Goal: Task Accomplishment & Management: Manage account settings

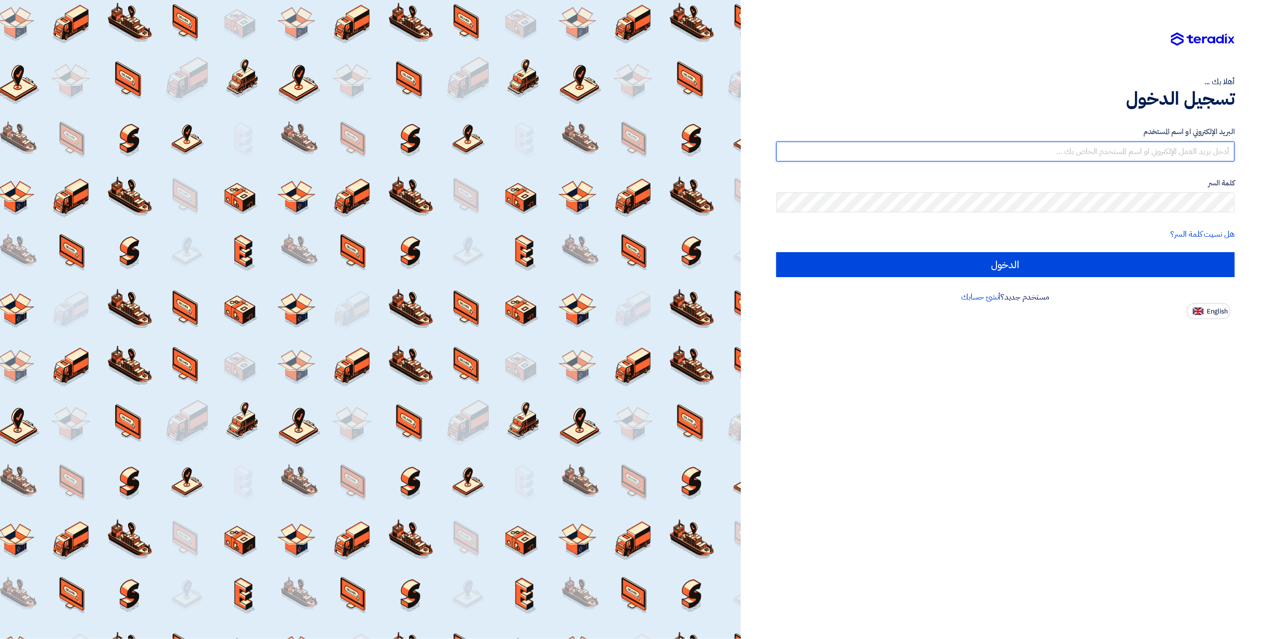
type input "[EMAIL_ADDRESS][DOMAIN_NAME]"
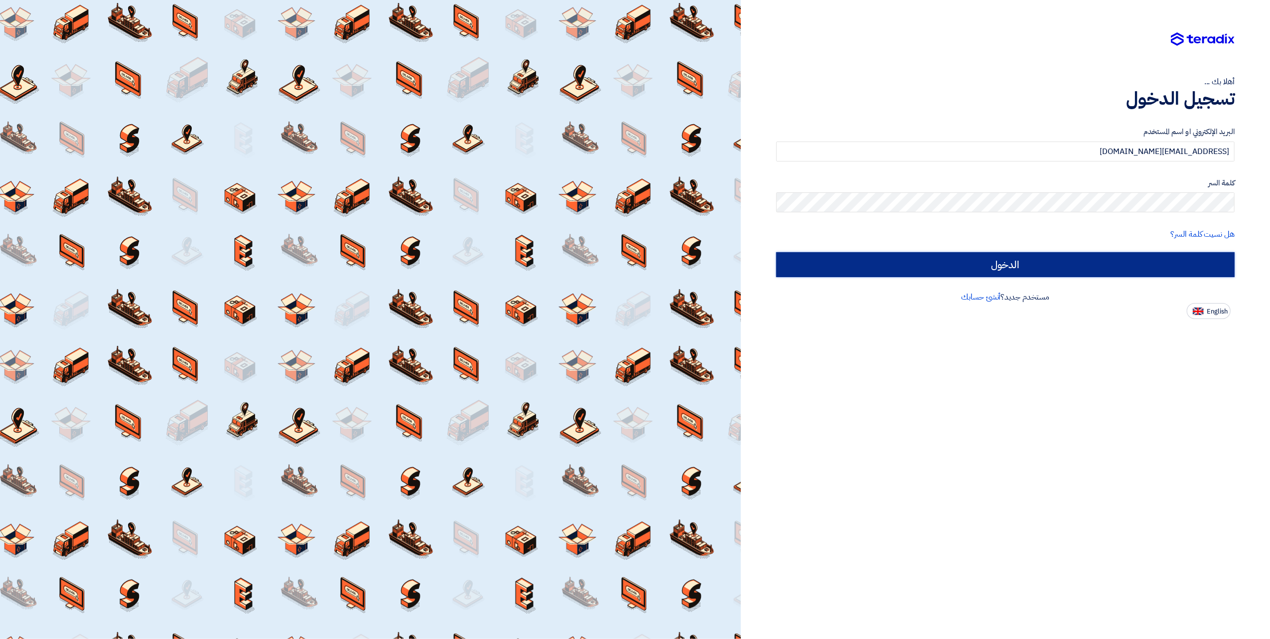
click at [1146, 257] on input "الدخول" at bounding box center [1005, 264] width 458 height 25
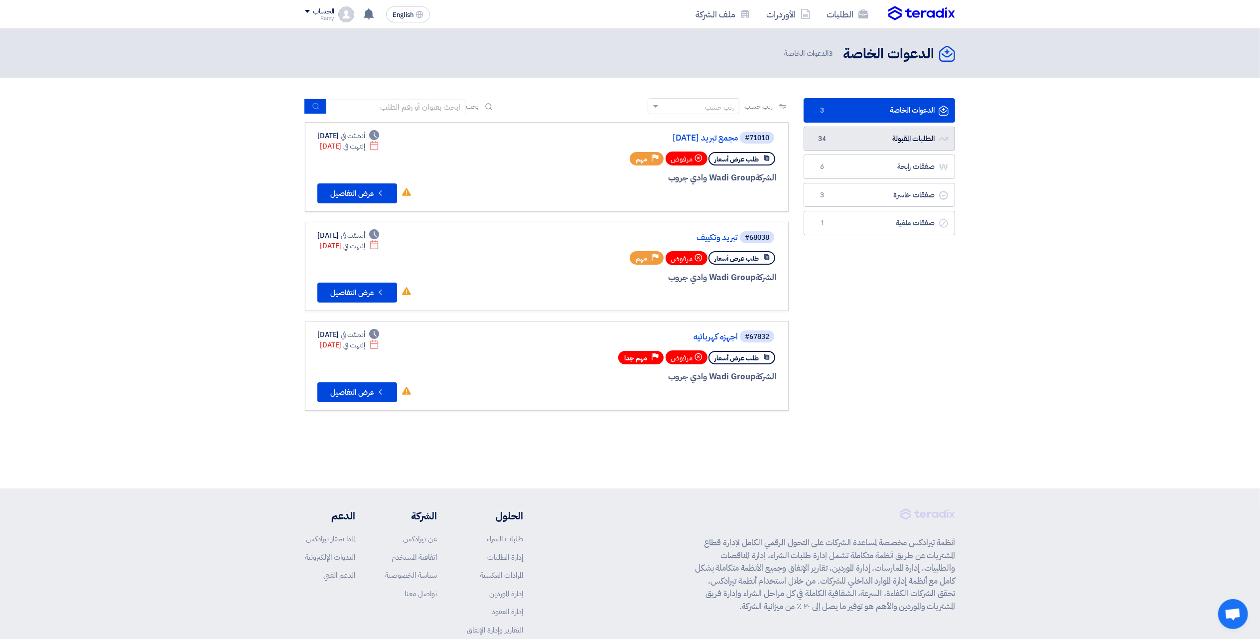
click at [876, 142] on link "الطلبات المقبولة الطلبات المقبولة 34" at bounding box center [879, 139] width 151 height 24
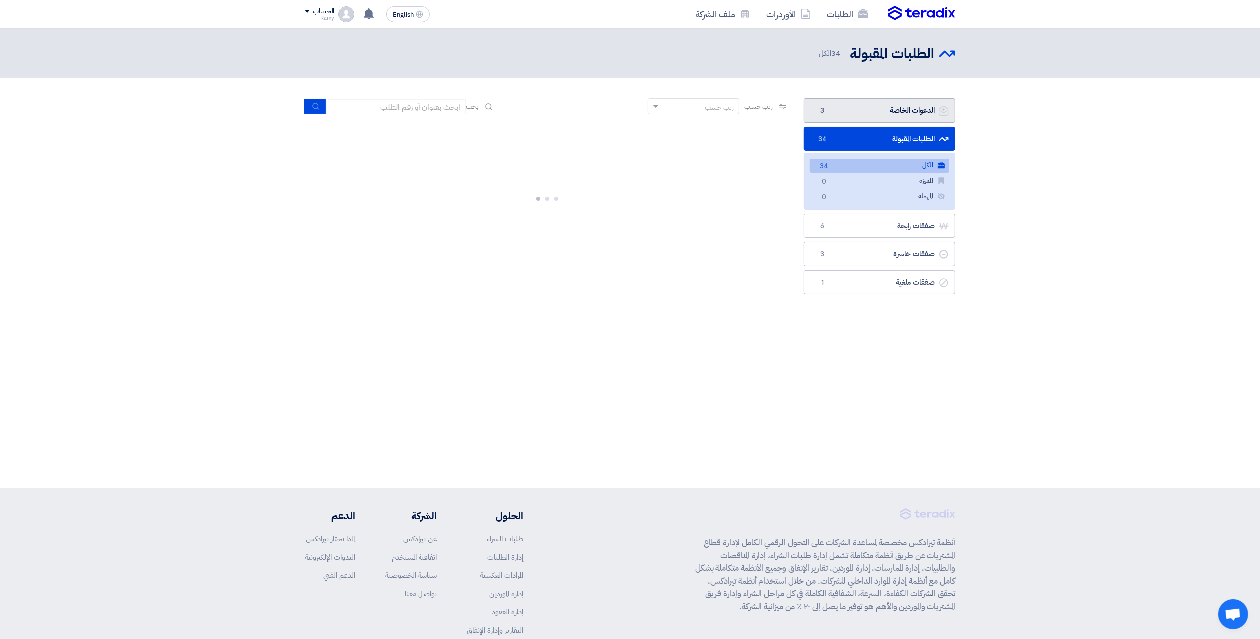
click at [862, 108] on link "الدعوات الخاصة الدعوات الخاصة 3" at bounding box center [879, 110] width 151 height 24
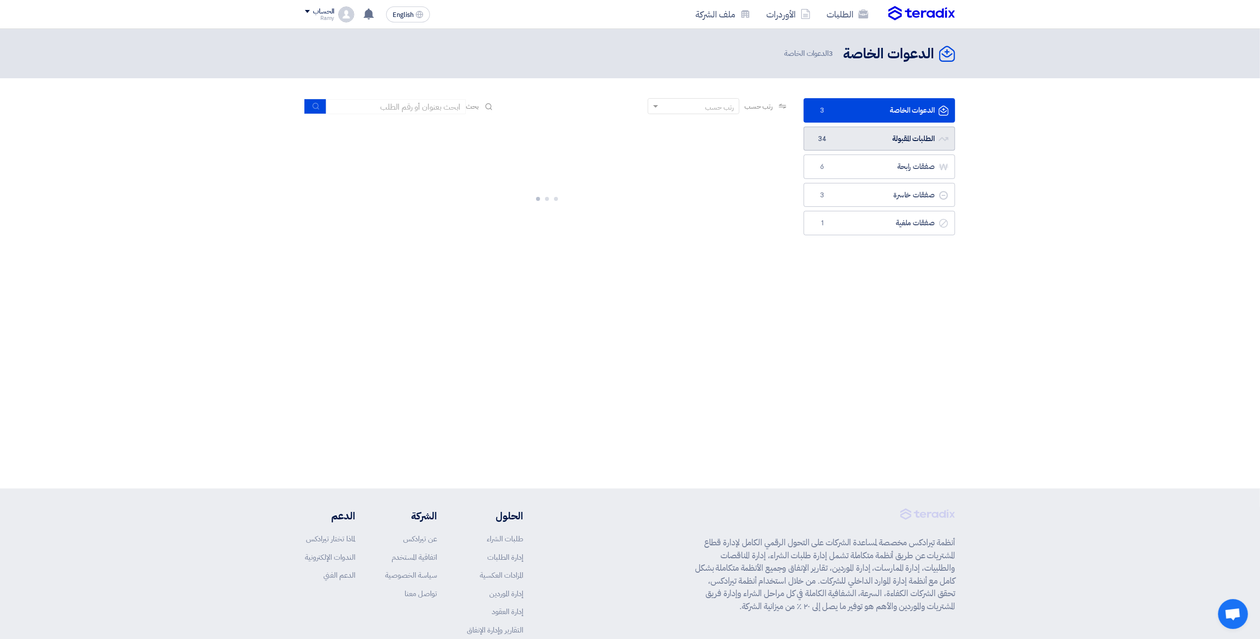
click at [833, 141] on link "الطلبات المقبولة الطلبات المقبولة 34" at bounding box center [879, 139] width 151 height 24
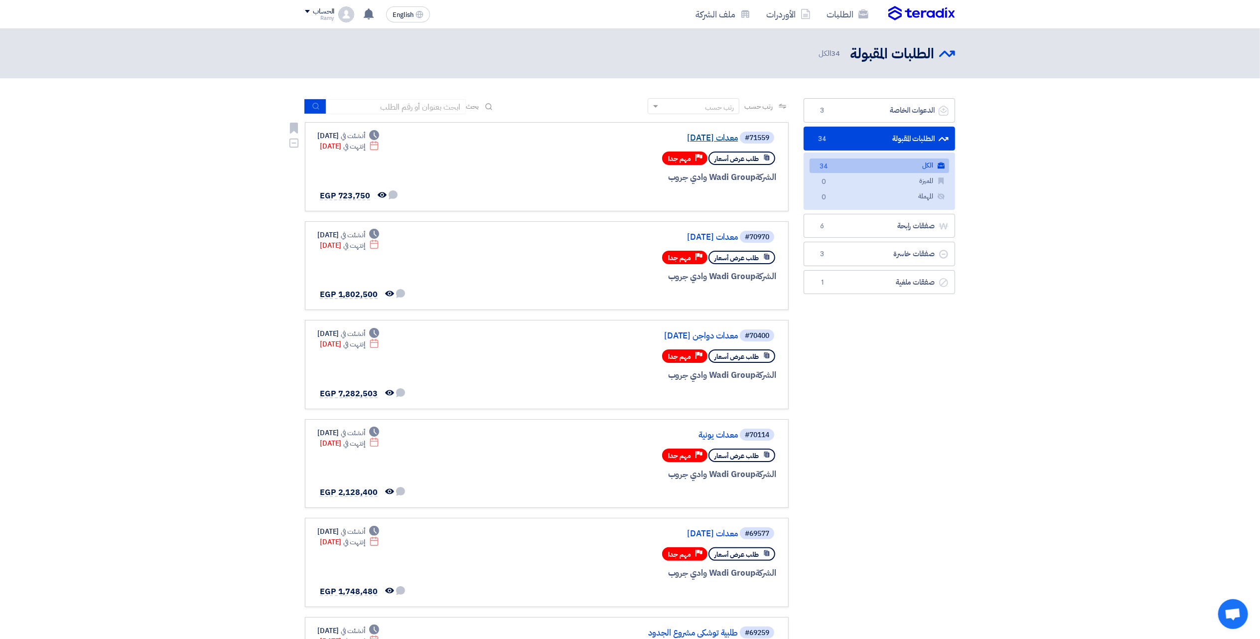
click at [713, 136] on link "معدات [DATE]" at bounding box center [638, 138] width 199 height 9
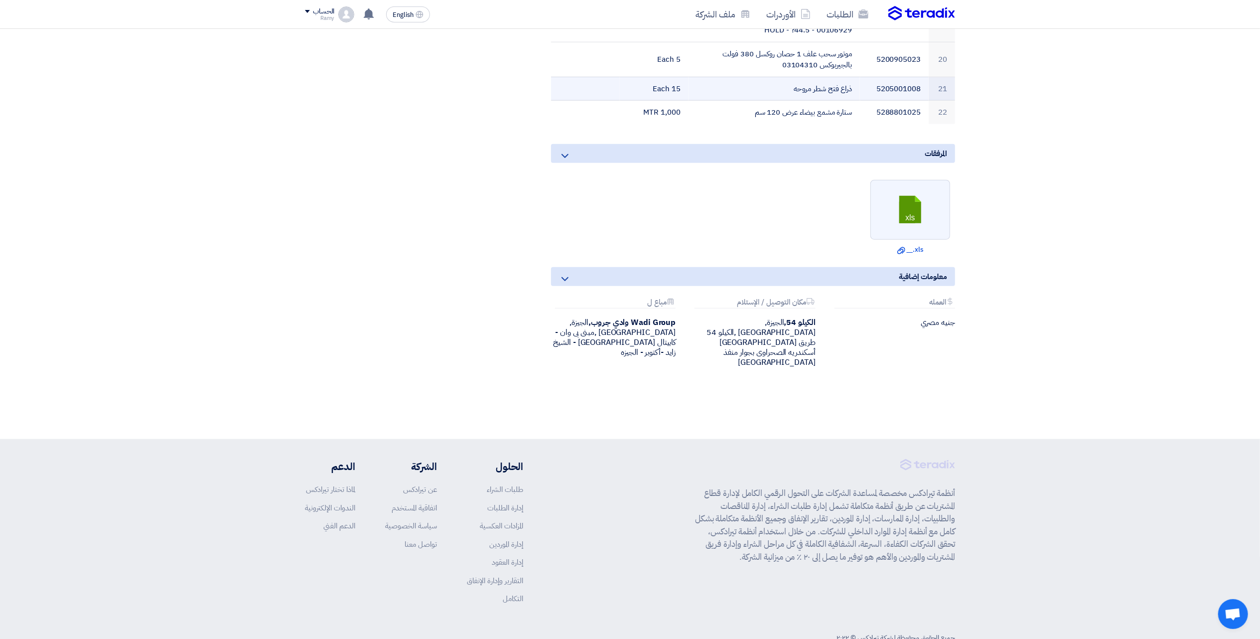
drag, startPoint x: 724, startPoint y: 328, endPoint x: 723, endPoint y: 465, distance: 137.5
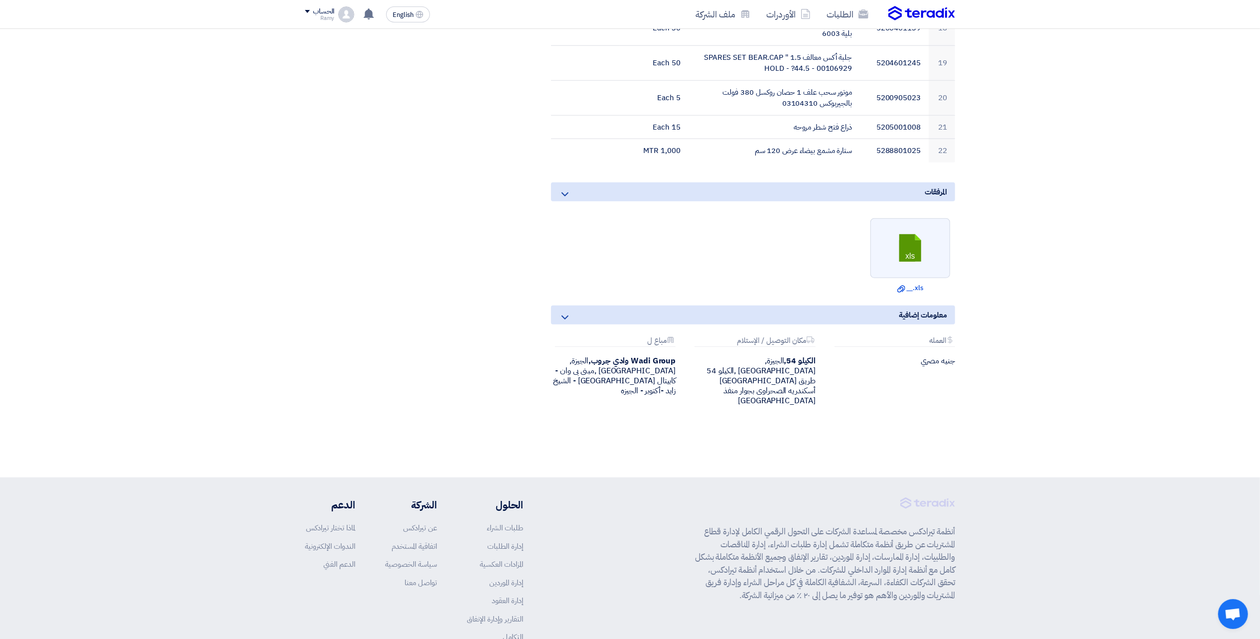
scroll to position [659, 0]
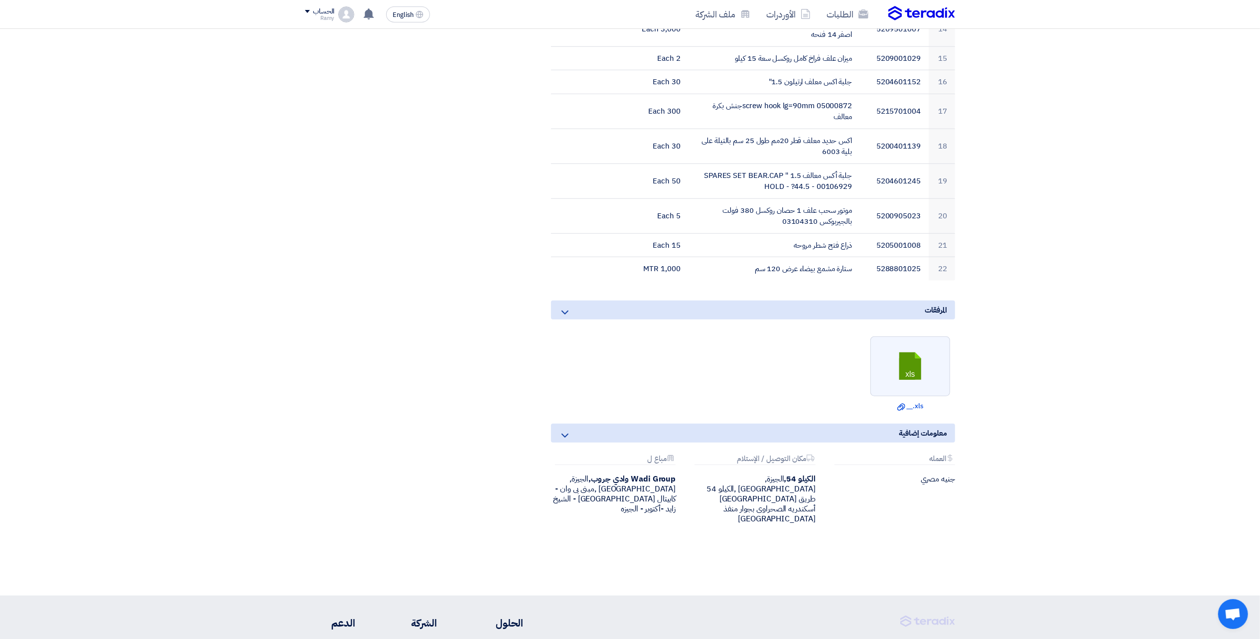
drag, startPoint x: 734, startPoint y: 366, endPoint x: 738, endPoint y: 319, distance: 47.1
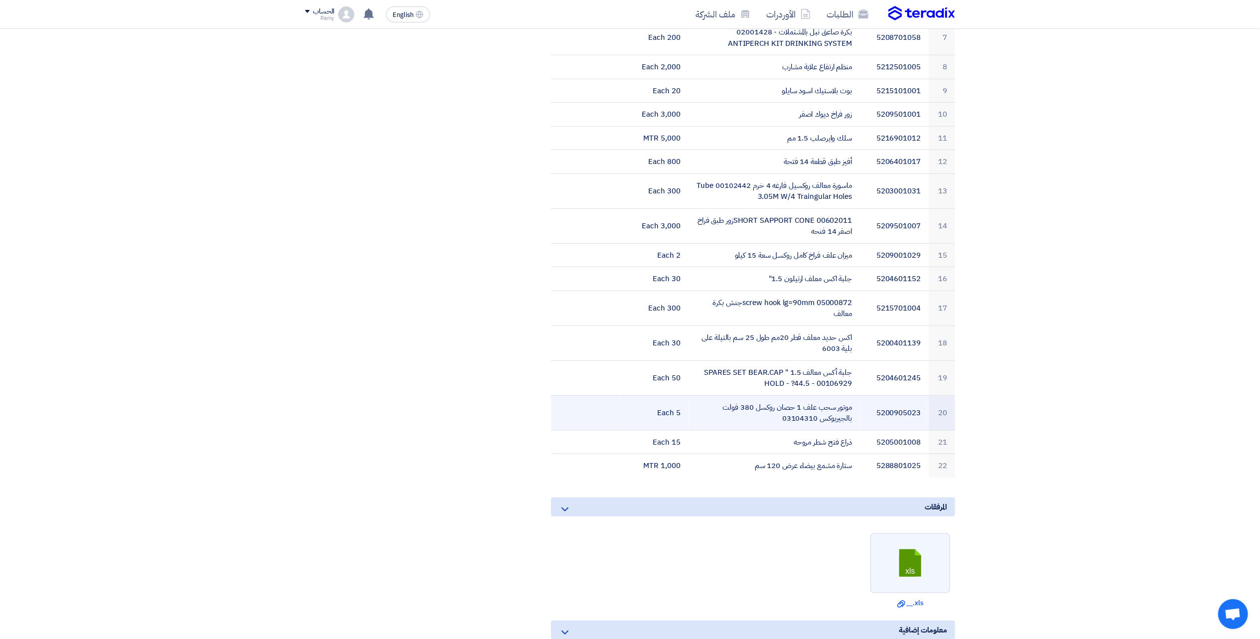
drag, startPoint x: 755, startPoint y: 280, endPoint x: 758, endPoint y: 238, distance: 42.0
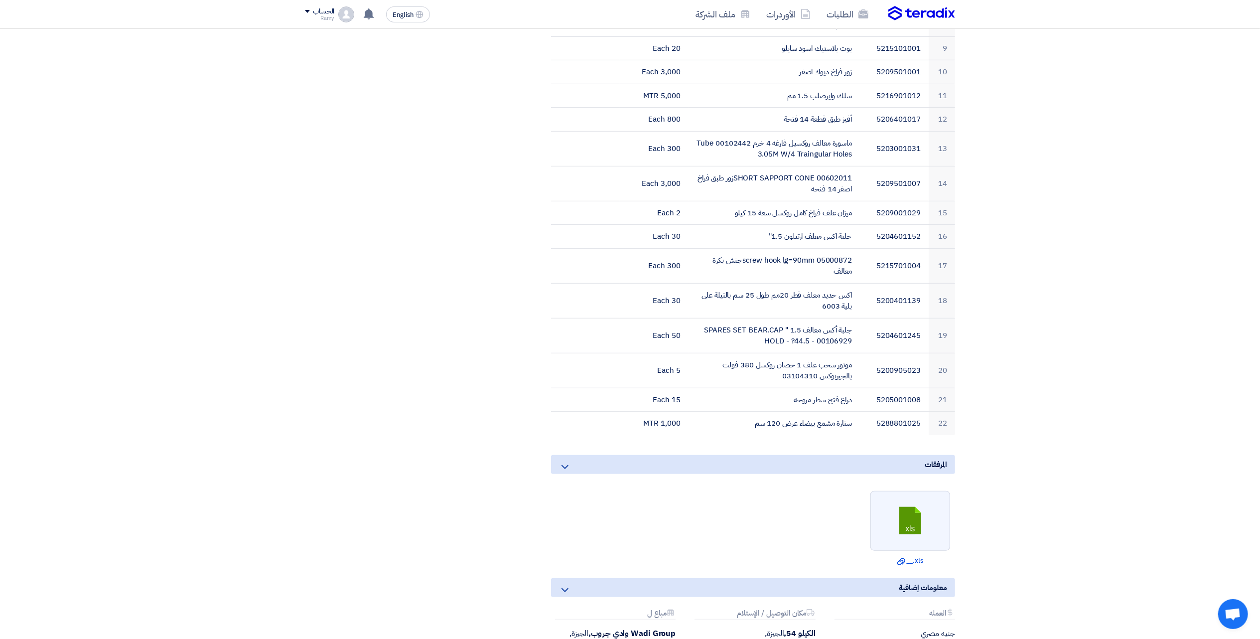
scroll to position [549, 0]
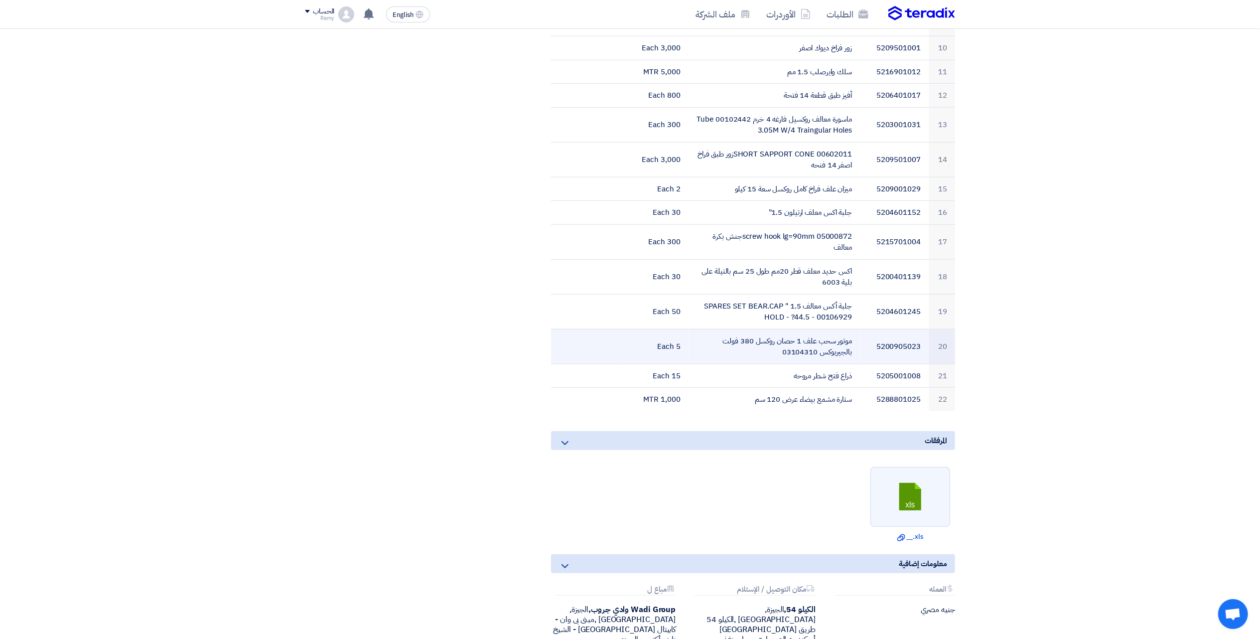
click at [790, 337] on td "موتور سحب علف 1 حصان روكسل 380 فولت بالجيربوكس 03104310" at bounding box center [775, 346] width 172 height 35
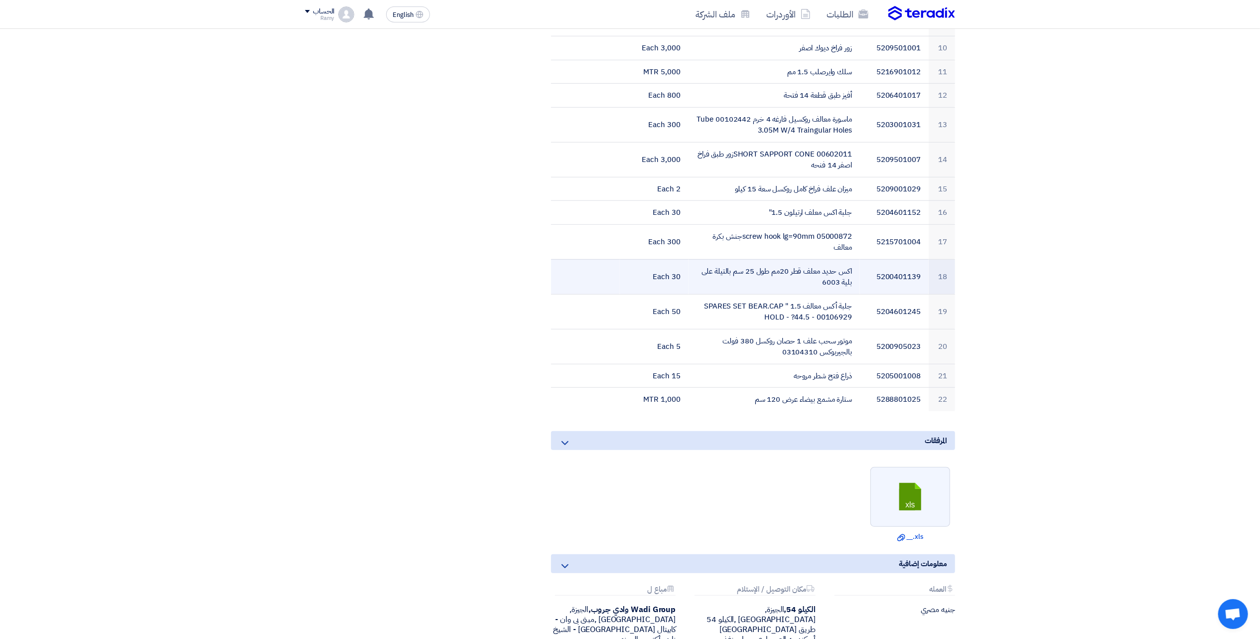
drag, startPoint x: 790, startPoint y: 337, endPoint x: 935, endPoint y: 267, distance: 160.5
click at [935, 263] on td "18" at bounding box center [942, 276] width 26 height 35
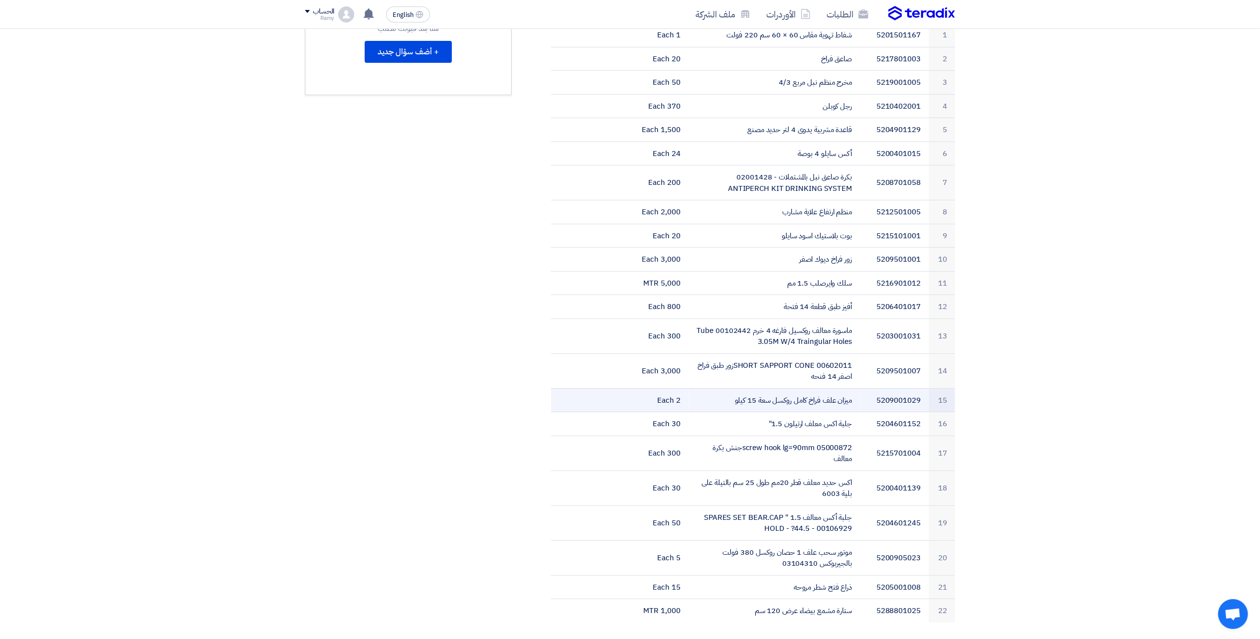
drag, startPoint x: 928, startPoint y: 278, endPoint x: 916, endPoint y: 226, distance: 53.2
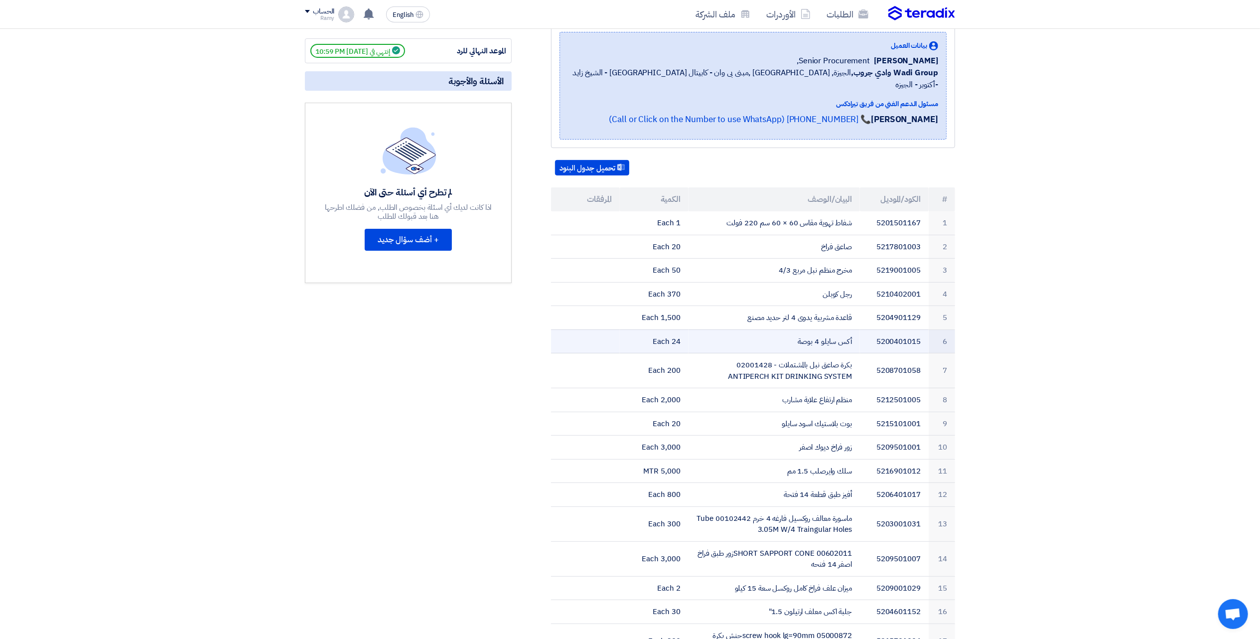
drag, startPoint x: 917, startPoint y: 284, endPoint x: 917, endPoint y: 229, distance: 54.3
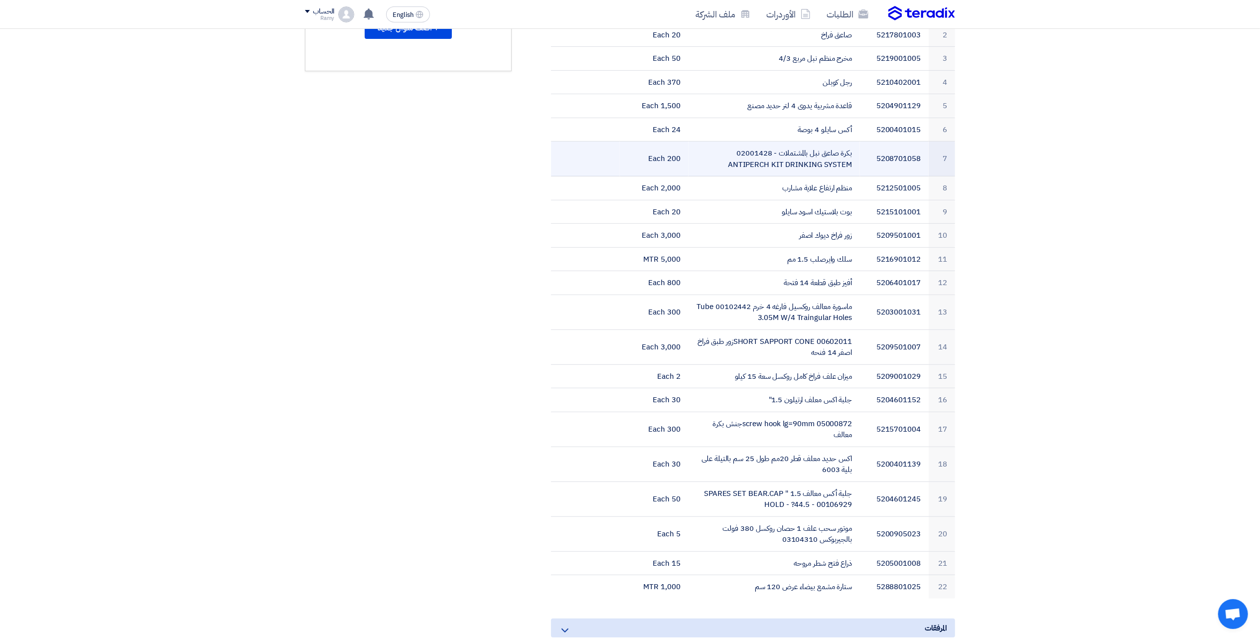
drag, startPoint x: 917, startPoint y: 234, endPoint x: 911, endPoint y: 302, distance: 68.5
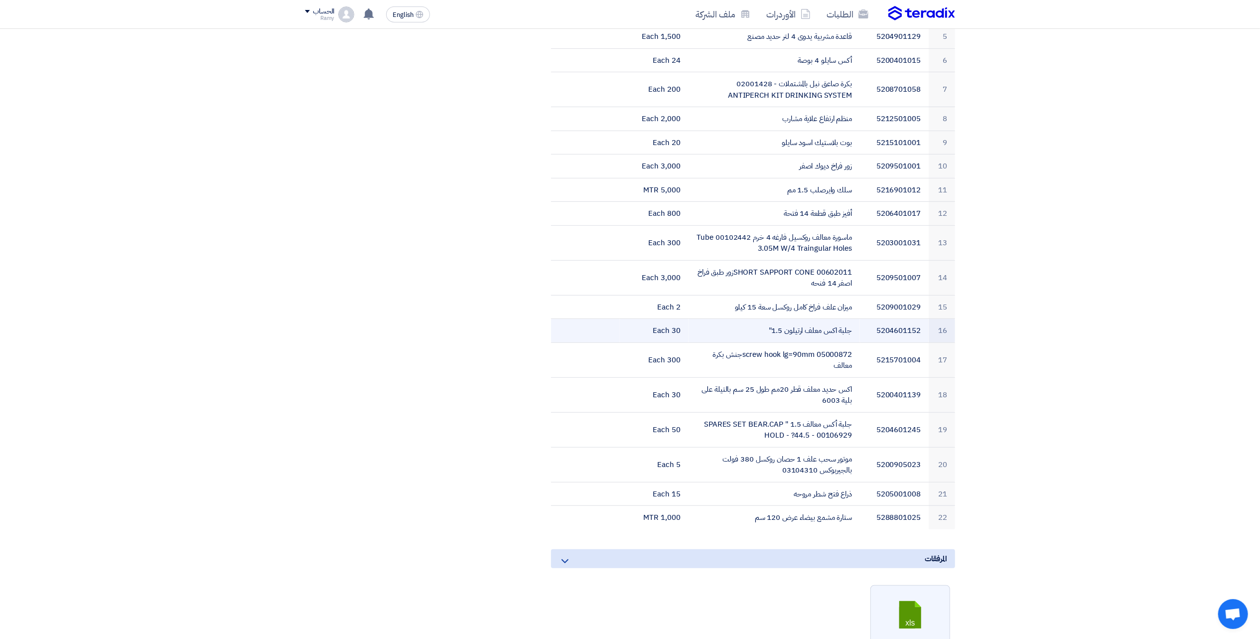
drag, startPoint x: 911, startPoint y: 302, endPoint x: 911, endPoint y: 313, distance: 11.5
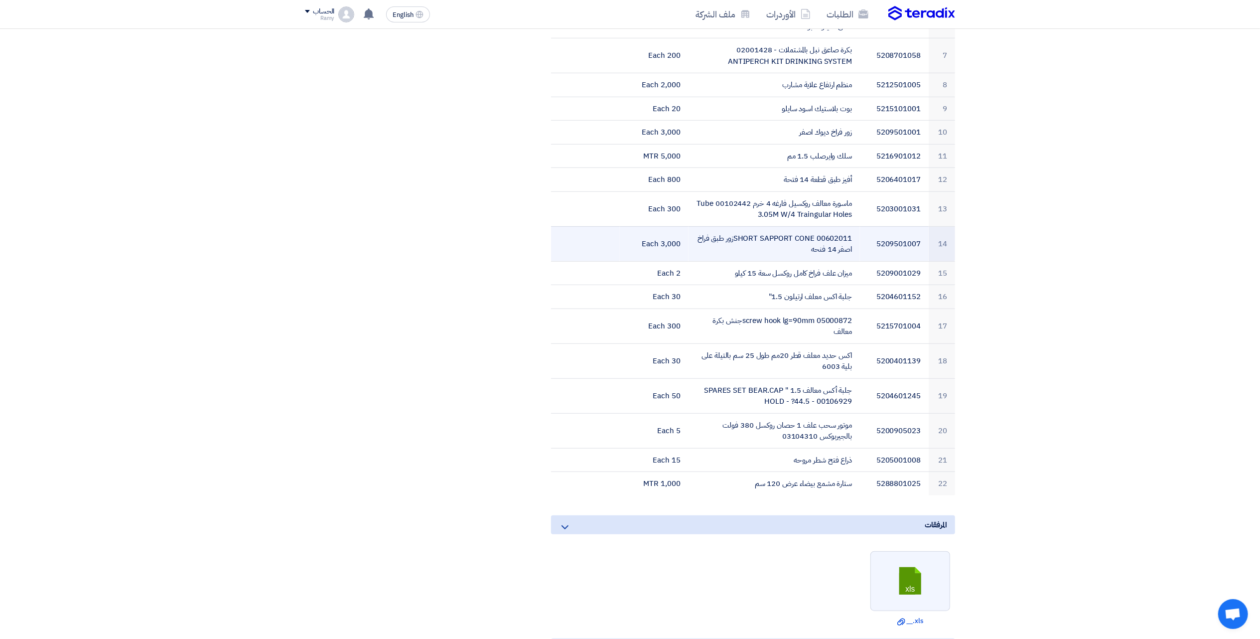
scroll to position [433, 0]
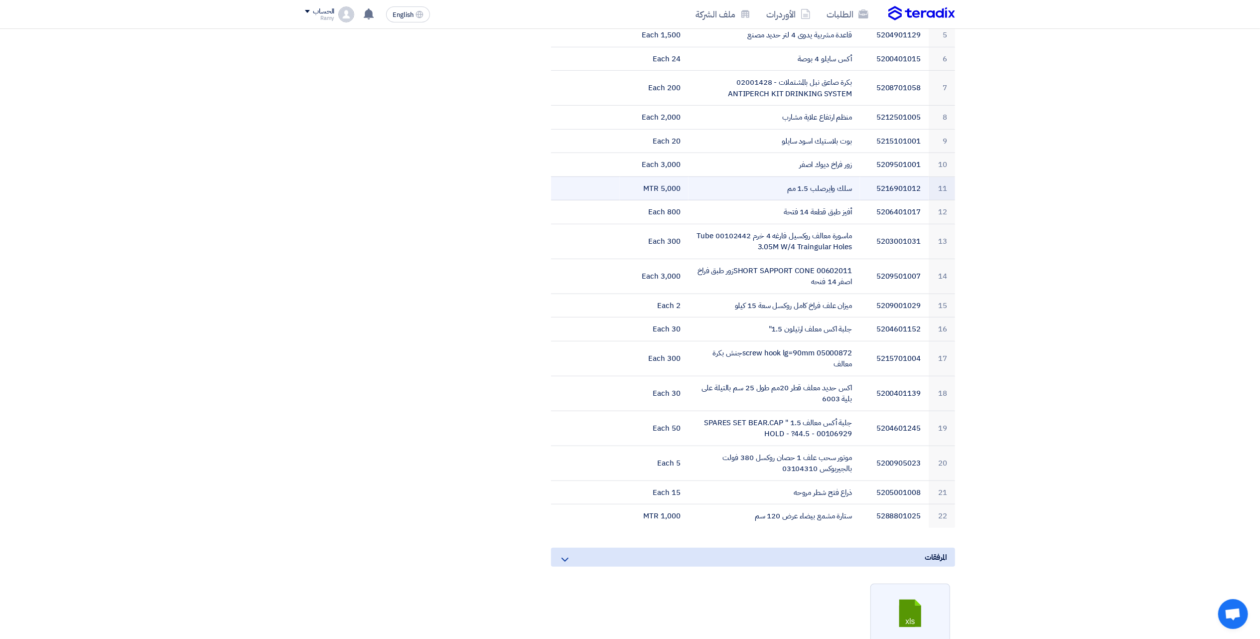
click at [834, 176] on td "سلك وايرصلب 1.5 مم" at bounding box center [775, 188] width 172 height 24
drag, startPoint x: 834, startPoint y: 170, endPoint x: 762, endPoint y: 152, distance: 74.0
click at [762, 155] on td "زور فراخ ديوك اصفر" at bounding box center [775, 165] width 172 height 24
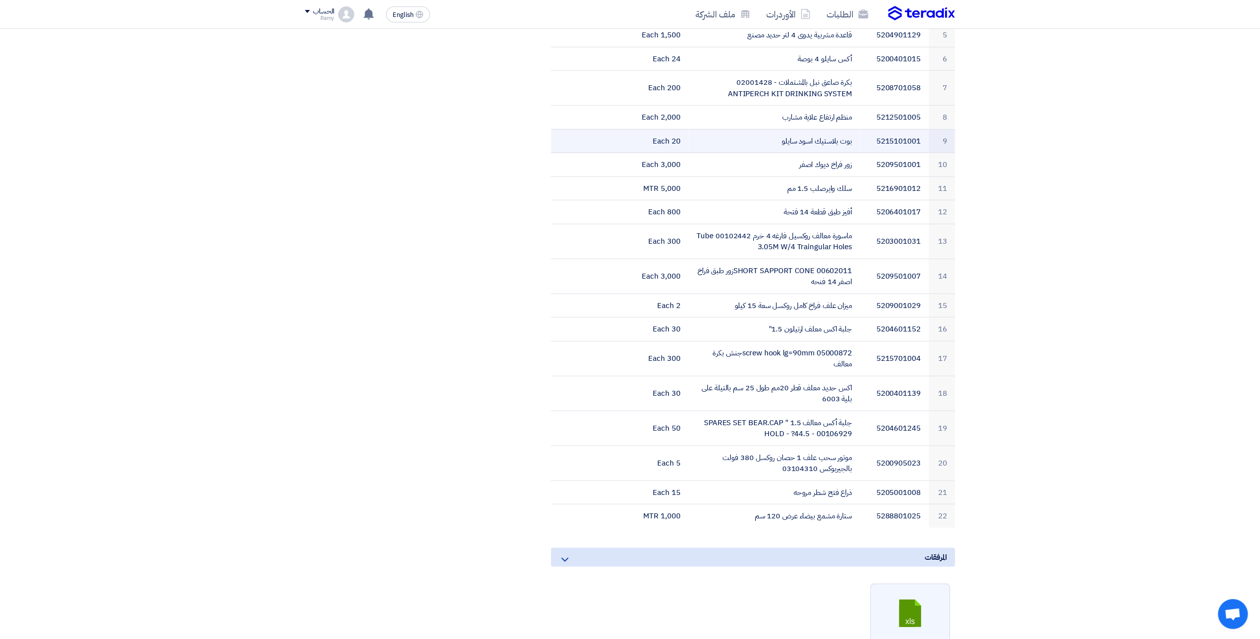
click at [762, 138] on td "بوت بلاستيك اسود سايلو" at bounding box center [775, 141] width 172 height 24
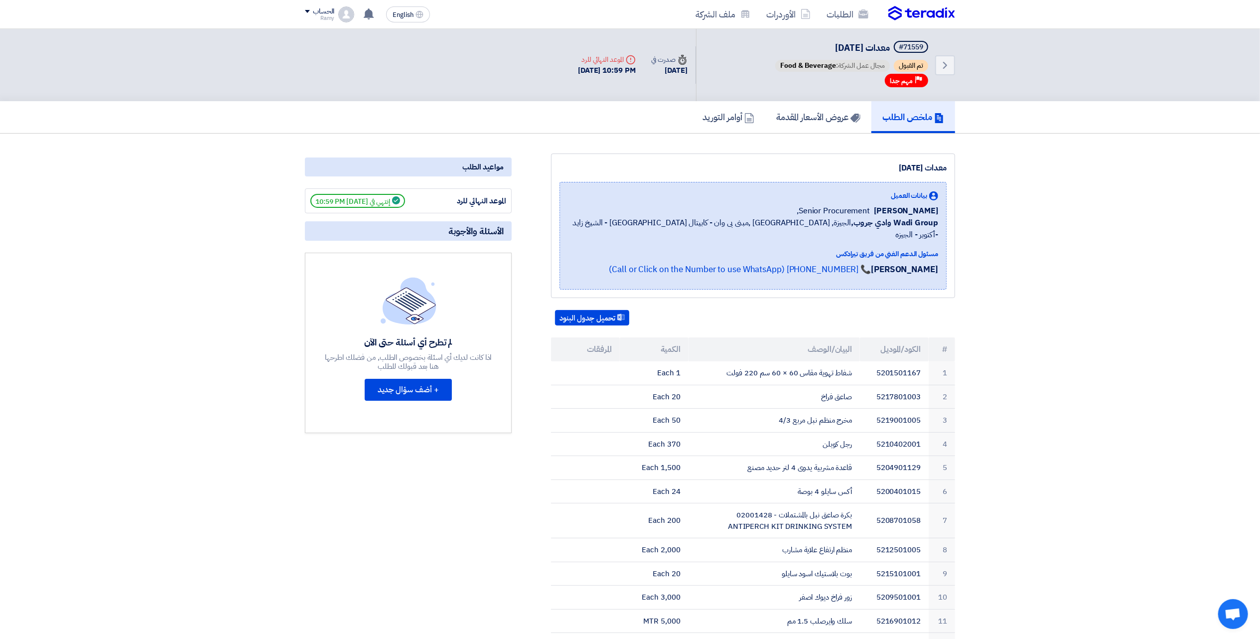
drag, startPoint x: 969, startPoint y: 341, endPoint x: 894, endPoint y: 94, distance: 258.4
click at [922, 64] on span "تم القبول" at bounding box center [911, 66] width 34 height 12
drag, startPoint x: 922, startPoint y: 64, endPoint x: 870, endPoint y: 38, distance: 58.6
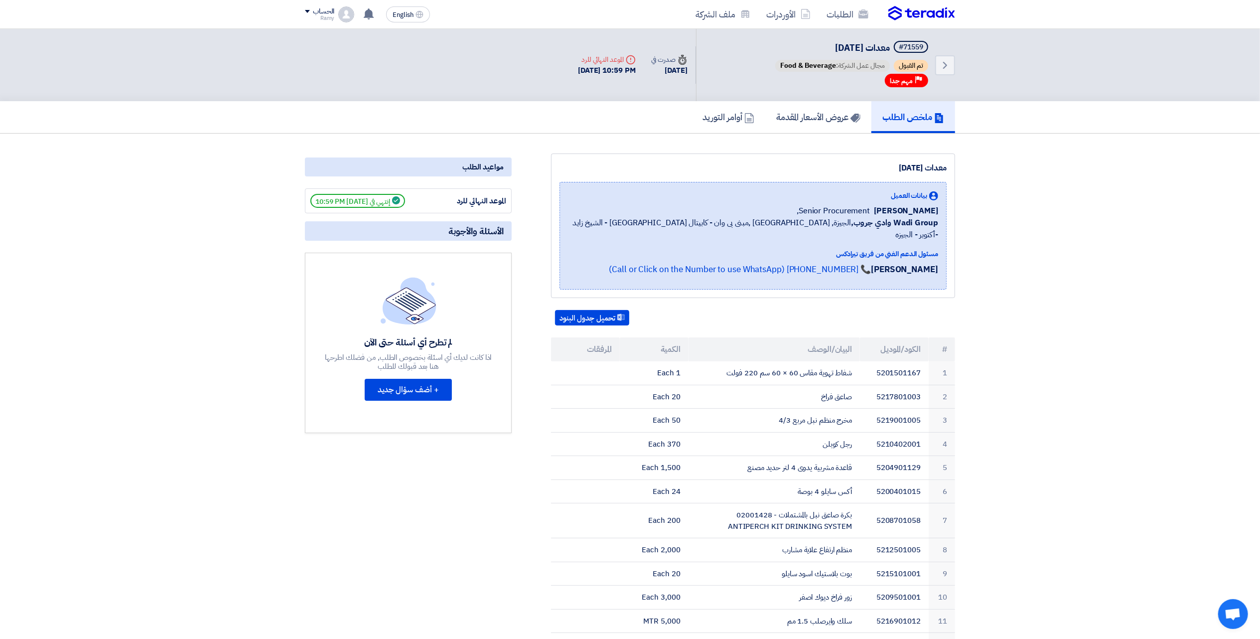
click at [870, 38] on div "Back #71559 معدات [DATE] تم القبول مجال عمل الشركة: Food & Beverage Priority مه…" at bounding box center [825, 65] width 259 height 72
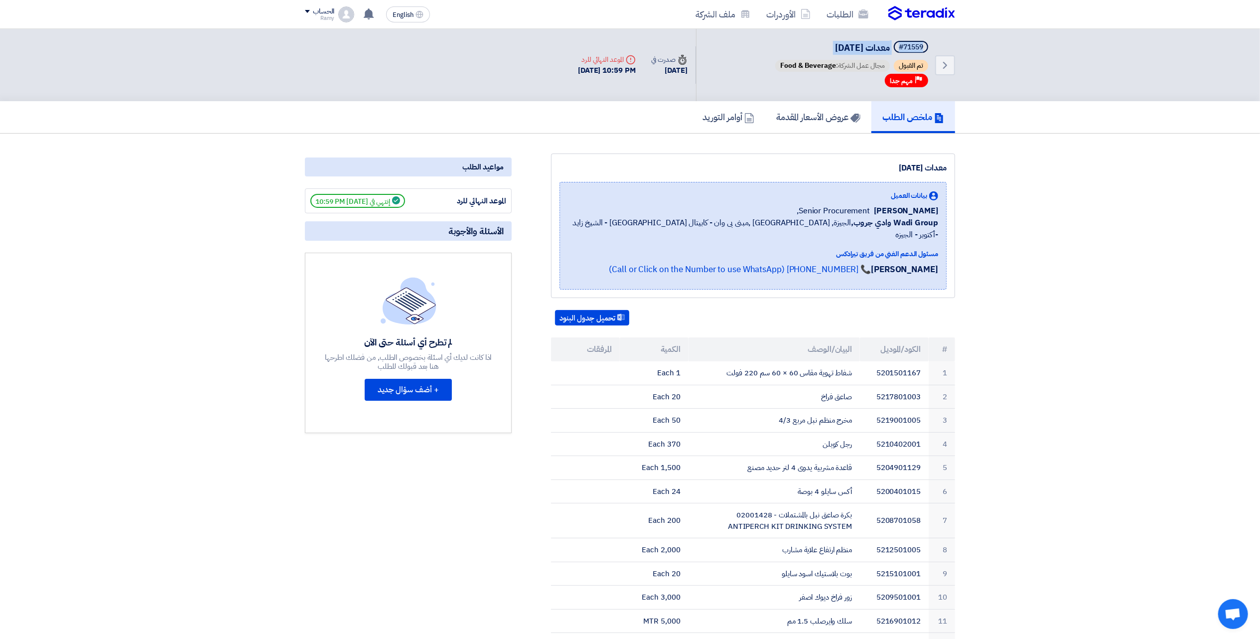
drag, startPoint x: 870, startPoint y: 38, endPoint x: 956, endPoint y: 98, distance: 104.9
click at [956, 98] on div "Back #71559 معدات [DATE] تم القبول مجال عمل الشركة: Food & Beverage Priority مه…" at bounding box center [630, 65] width 665 height 72
drag, startPoint x: 956, startPoint y: 98, endPoint x: 818, endPoint y: 108, distance: 138.4
click at [818, 108] on link "عروض الأسعار المقدمة" at bounding box center [818, 117] width 106 height 32
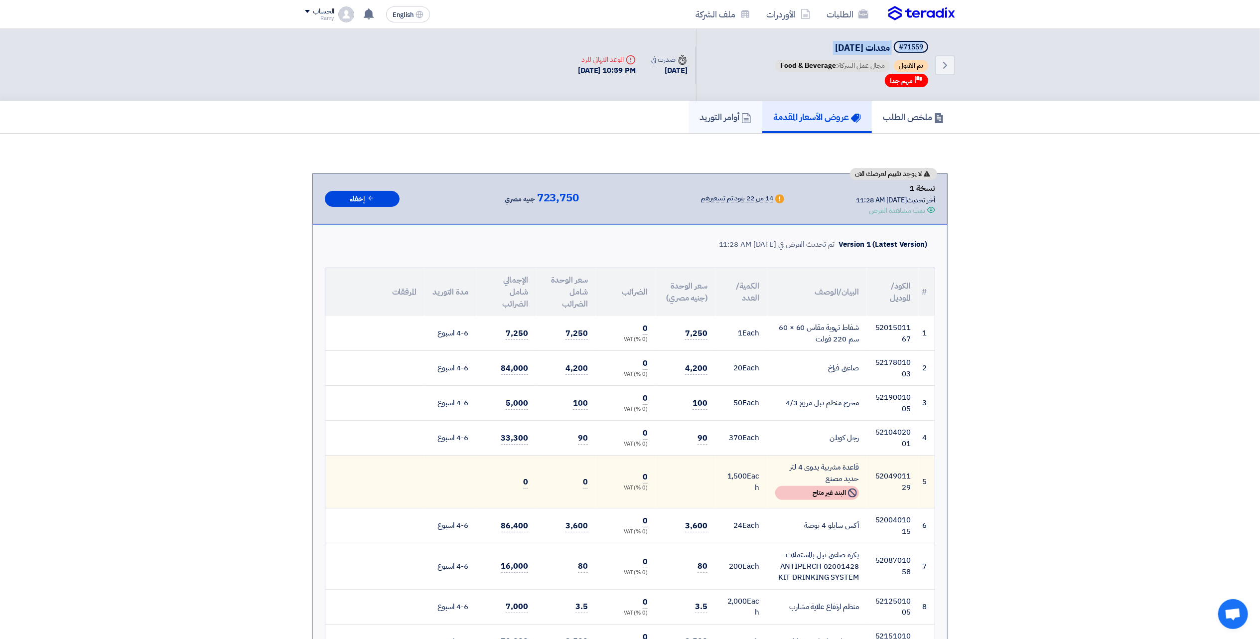
click at [721, 113] on h5 "أوامر التوريد" at bounding box center [726, 116] width 52 height 11
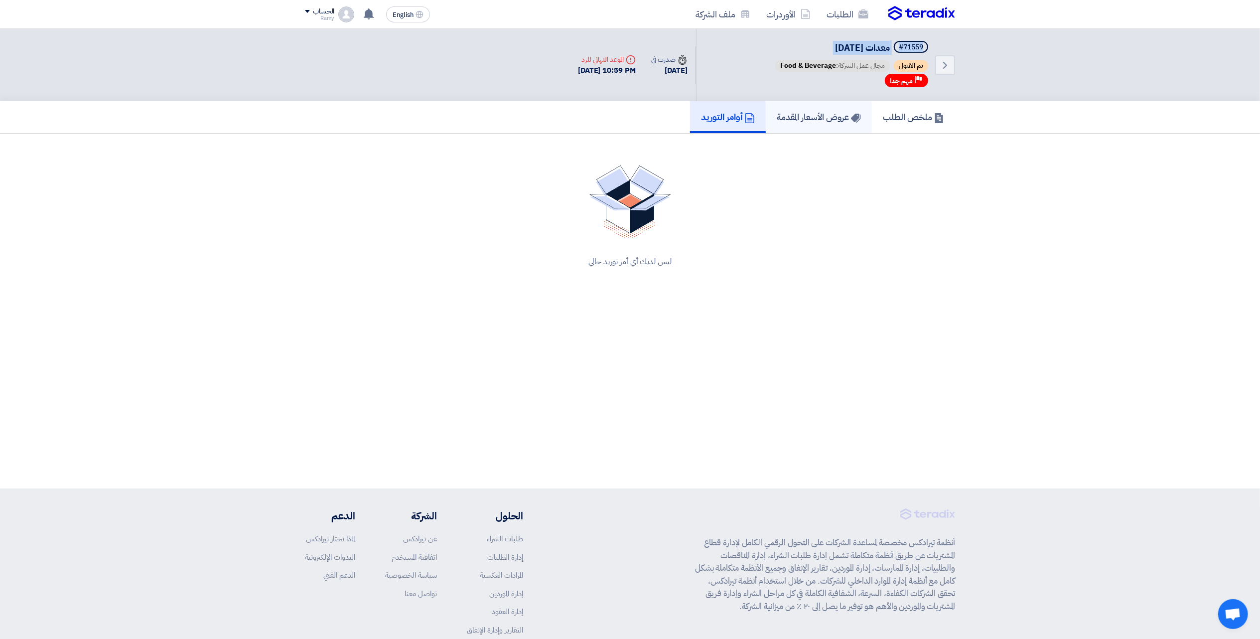
click at [766, 106] on link "عروض الأسعار المقدمة" at bounding box center [819, 117] width 106 height 32
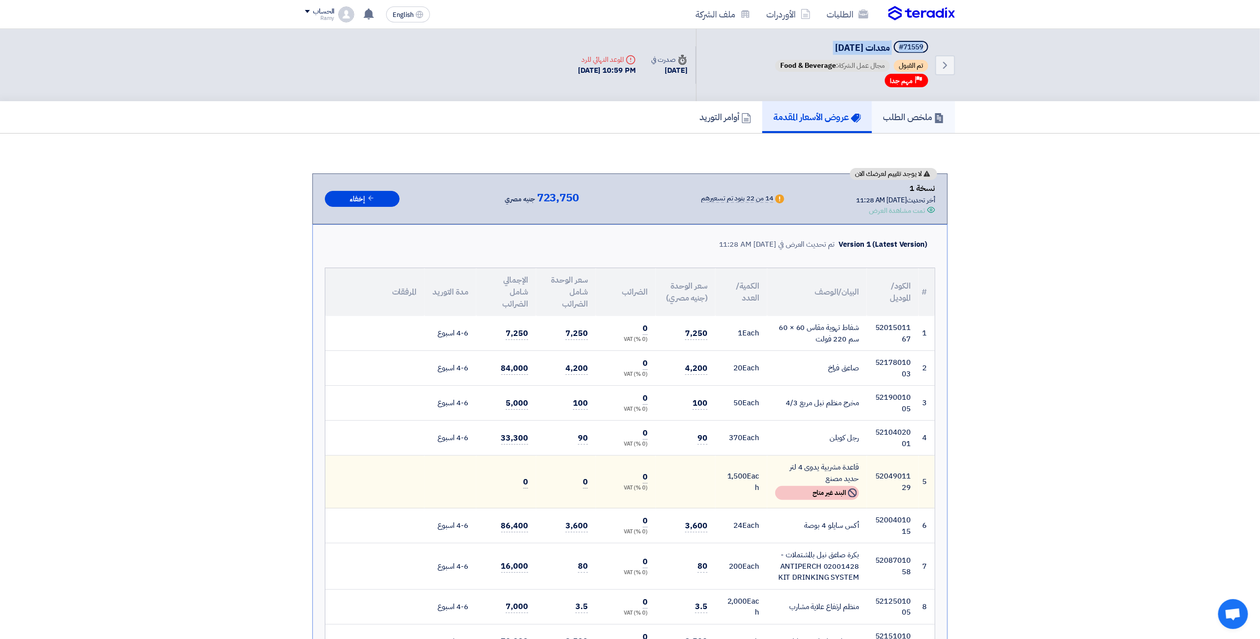
click at [922, 123] on link "ملخص الطلب" at bounding box center [913, 117] width 83 height 32
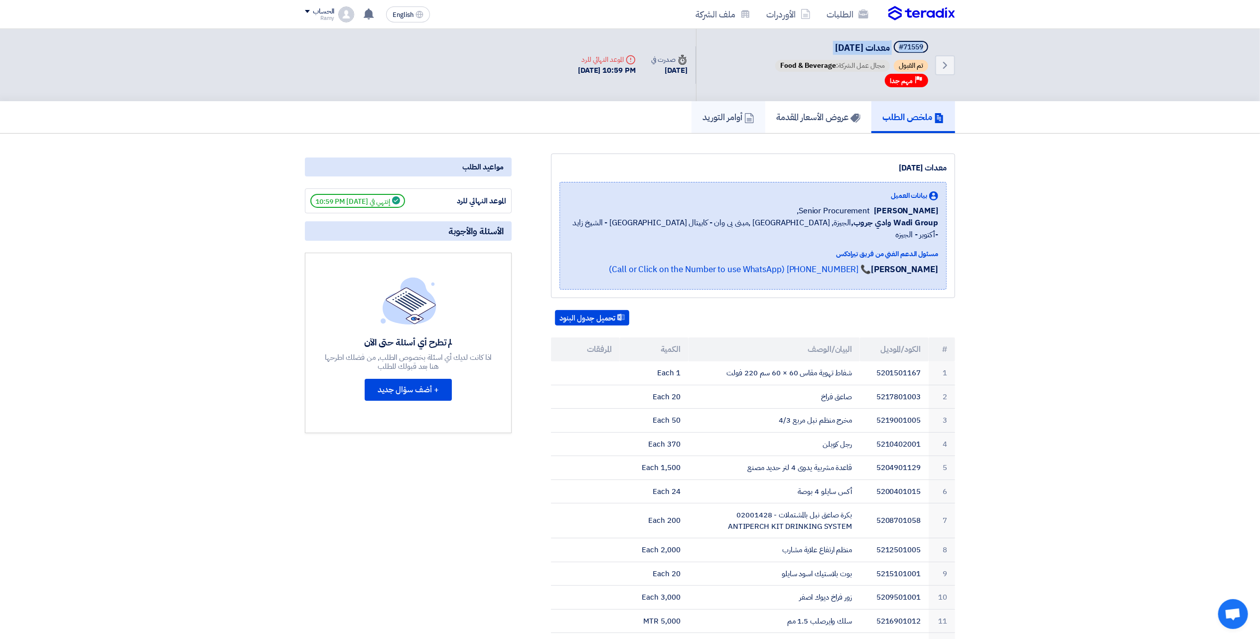
click at [740, 124] on link "أوامر التوريد" at bounding box center [729, 117] width 74 height 32
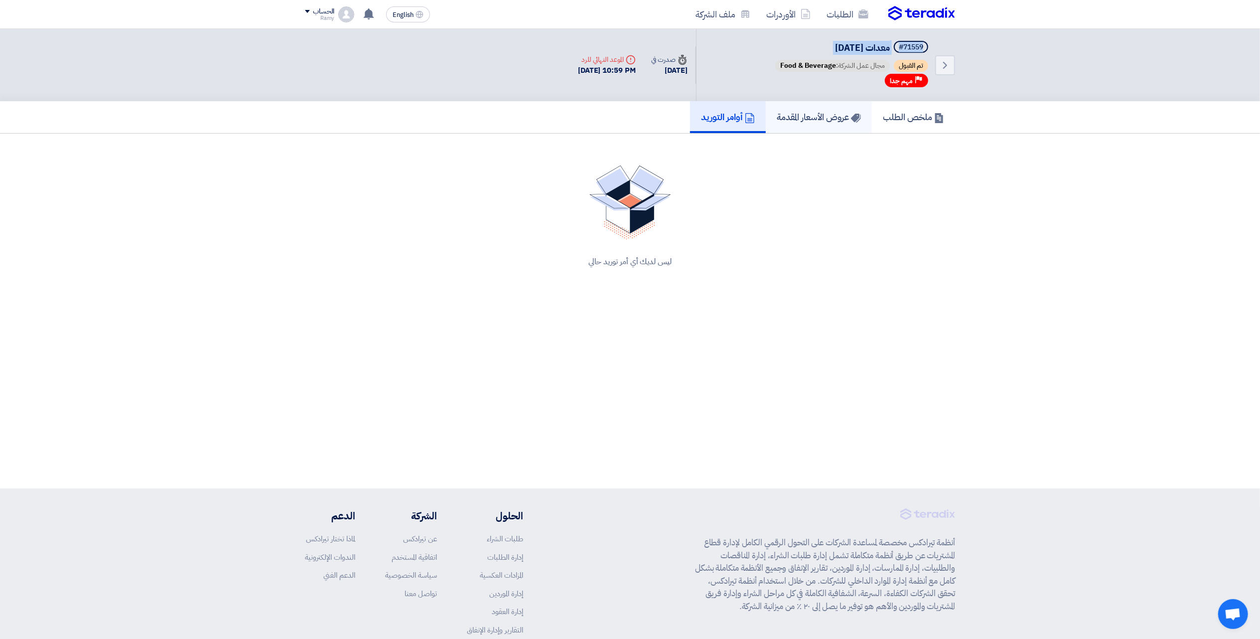
click at [806, 116] on h5 "عروض الأسعار المقدمة" at bounding box center [819, 116] width 84 height 11
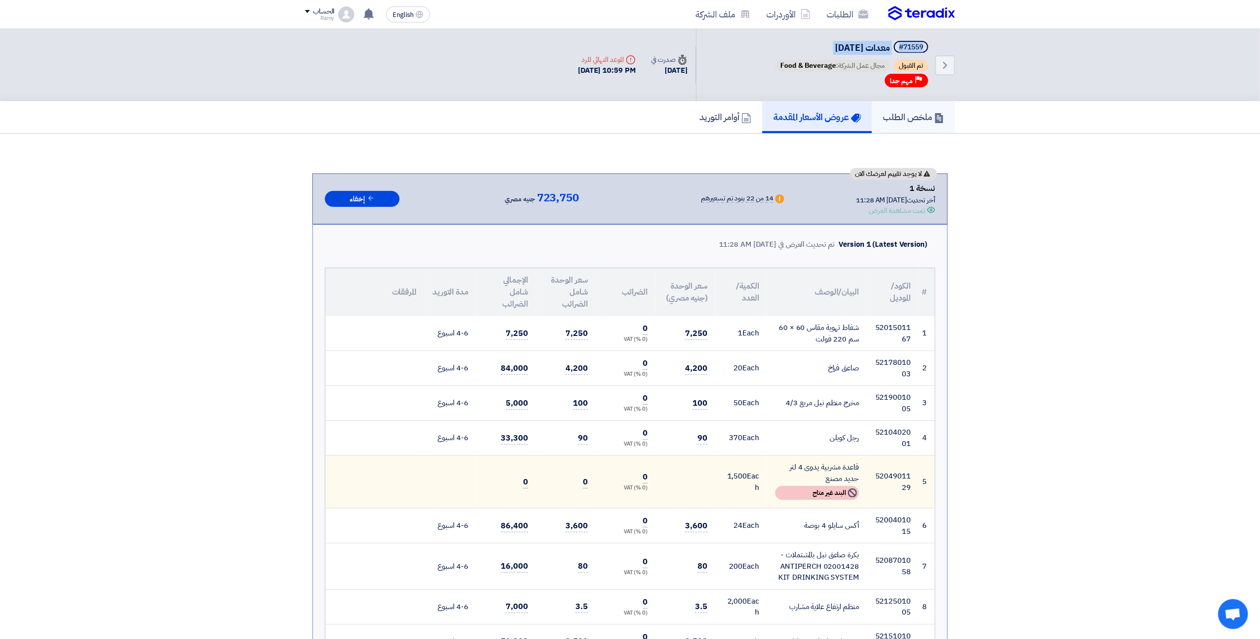
click at [913, 116] on h5 "ملخص الطلب" at bounding box center [913, 116] width 61 height 11
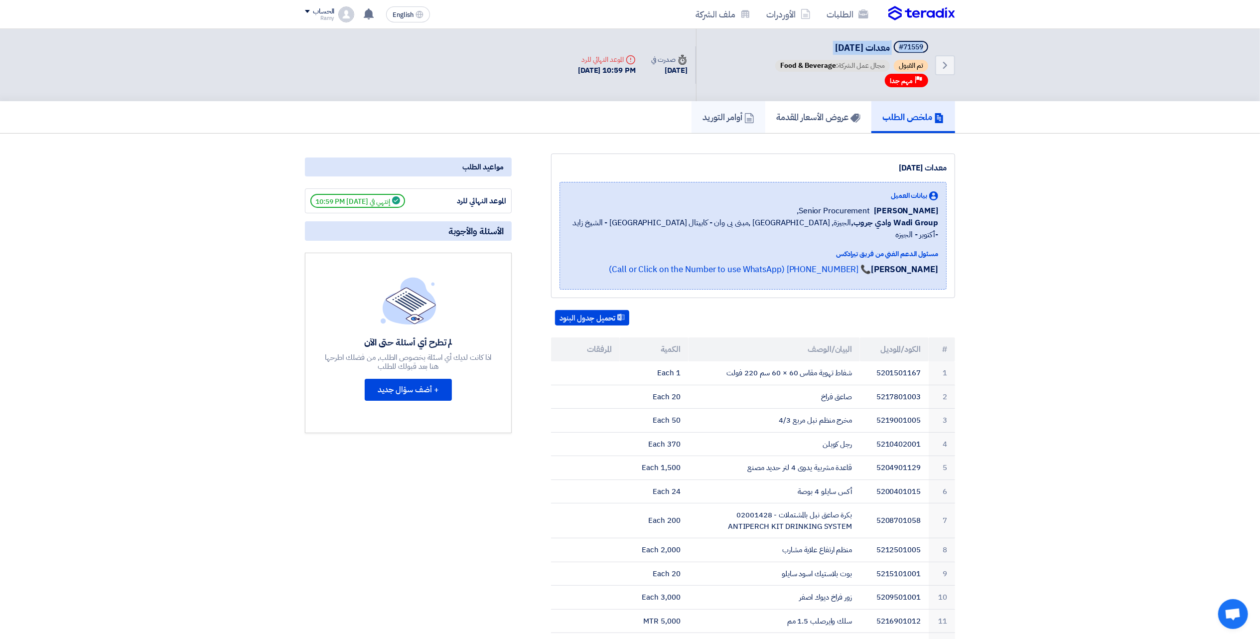
click at [746, 115] on icon at bounding box center [750, 118] width 10 height 10
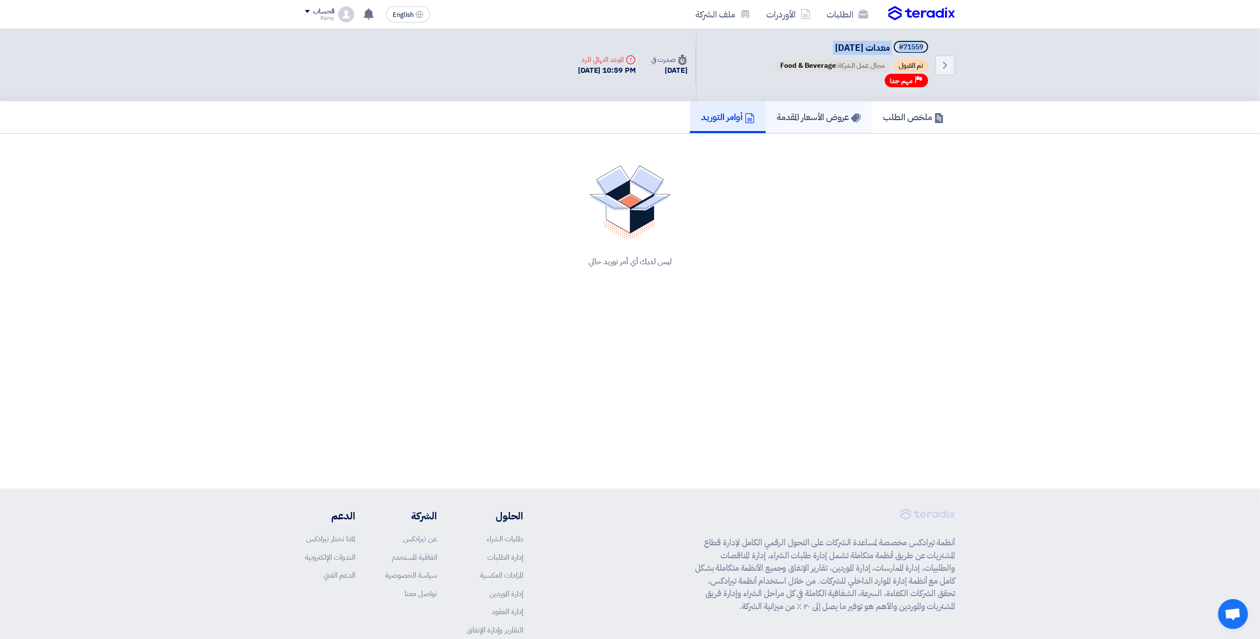
click at [831, 115] on h5 "عروض الأسعار المقدمة" at bounding box center [819, 116] width 84 height 11
